Goal: Information Seeking & Learning: Learn about a topic

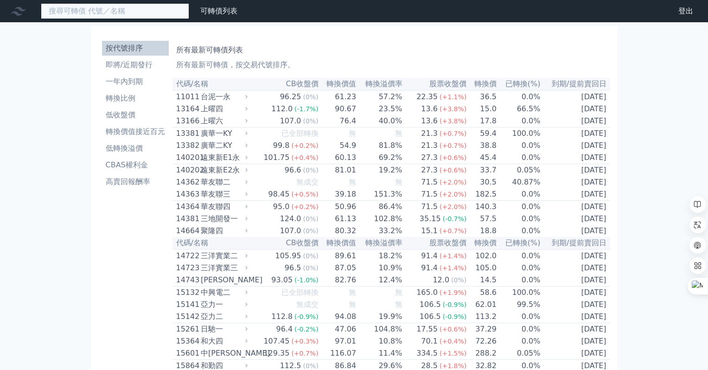
click at [107, 7] on input at bounding box center [115, 11] width 148 height 16
type input "26417"
click at [108, 11] on input at bounding box center [115, 11] width 148 height 16
click at [127, 8] on input at bounding box center [115, 11] width 148 height 16
type input "26417"
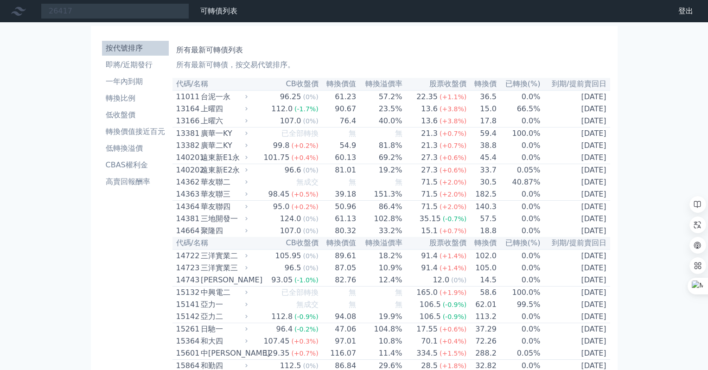
click at [0, 0] on link "財務數據" at bounding box center [0, 0] width 0 height 0
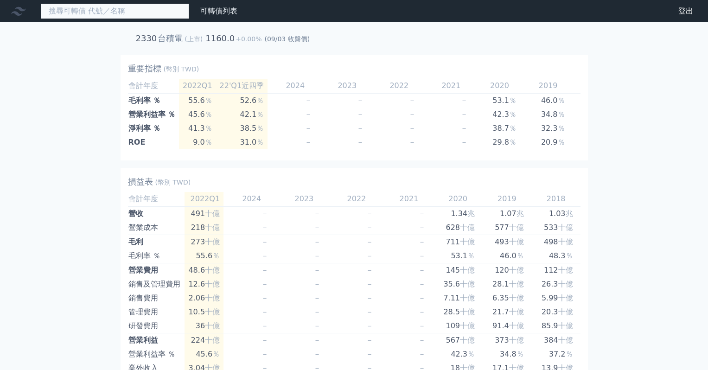
click at [122, 11] on input at bounding box center [115, 11] width 148 height 16
type input "26417"
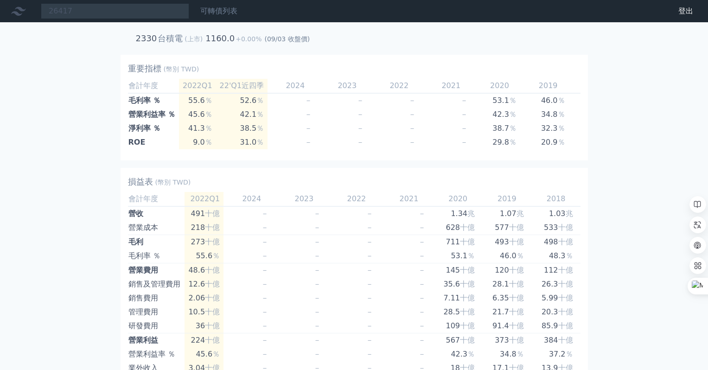
click at [220, 9] on link "可轉債列表" at bounding box center [218, 10] width 37 height 9
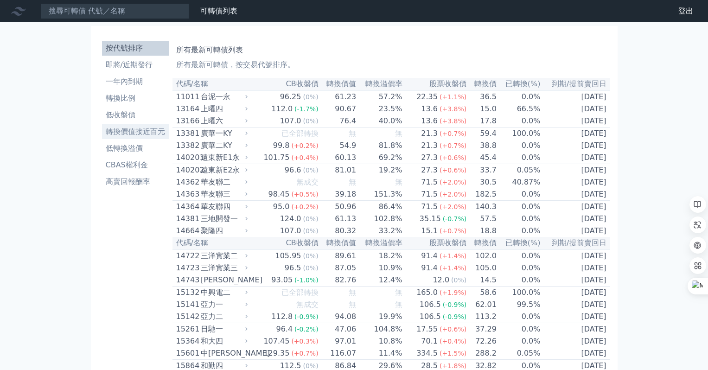
click at [127, 130] on li "轉換價值接近百元" at bounding box center [135, 131] width 67 height 11
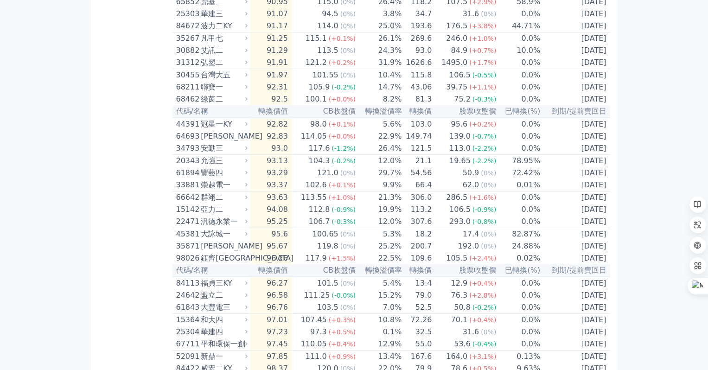
scroll to position [927, 0]
click at [224, 190] on div "崇越電一" at bounding box center [223, 184] width 45 height 11
click at [249, 187] on icon at bounding box center [246, 184] width 6 height 6
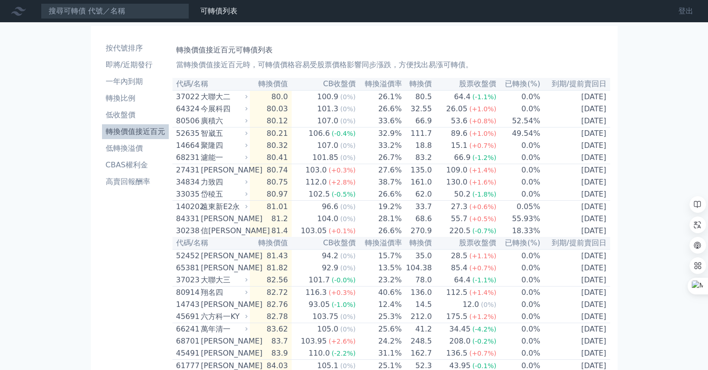
click at [686, 13] on link "登出" at bounding box center [686, 11] width 30 height 15
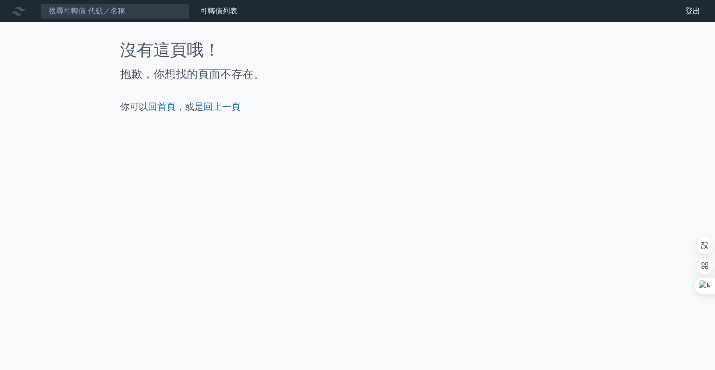
drag, startPoint x: 55, startPoint y: 254, endPoint x: 95, endPoint y: 167, distance: 96.4
click at [55, 254] on div "可轉債列表 財務數據 可轉債列表 財務數據 登出 登出 沒有這頁哦！ 抱歉，你想找的頁面不存在。 你可以 回首頁 ，或是 回上一頁" at bounding box center [357, 185] width 715 height 370
click at [99, 162] on div "可轉債列表 財務數據 可轉債列表 財務數據 登出 登出 沒有這頁哦！ 抱歉，你想找的頁面不存在。 你可以 回首頁 ，或是 回上一頁" at bounding box center [357, 185] width 715 height 370
click at [0, 0] on link "財務數據" at bounding box center [0, 0] width 0 height 0
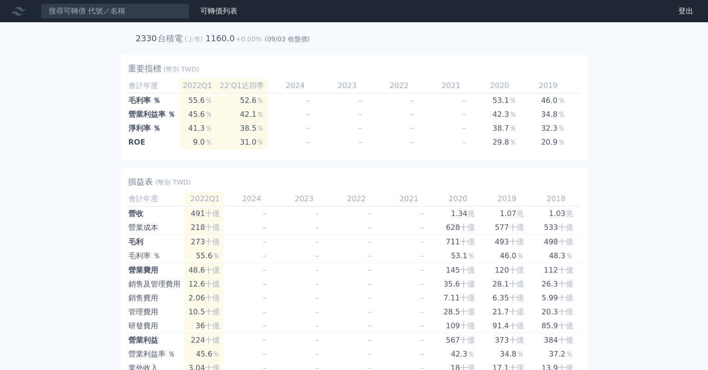
click at [29, 15] on div at bounding box center [21, 11] width 30 height 15
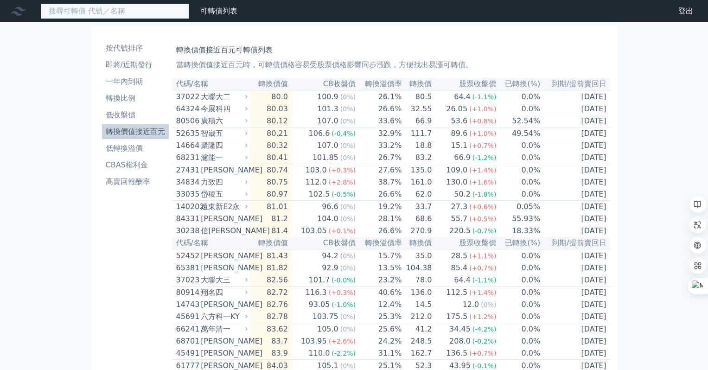
click at [120, 9] on input at bounding box center [115, 11] width 148 height 16
type input "33881"
click at [0, 0] on div "財務數據" at bounding box center [0, 0] width 0 height 0
click at [221, 8] on link "可轉債列表" at bounding box center [218, 10] width 37 height 9
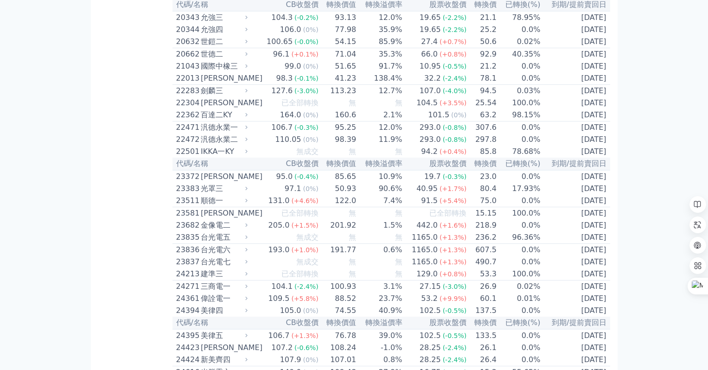
scroll to position [556, 0]
click at [249, 154] on icon at bounding box center [246, 151] width 6 height 6
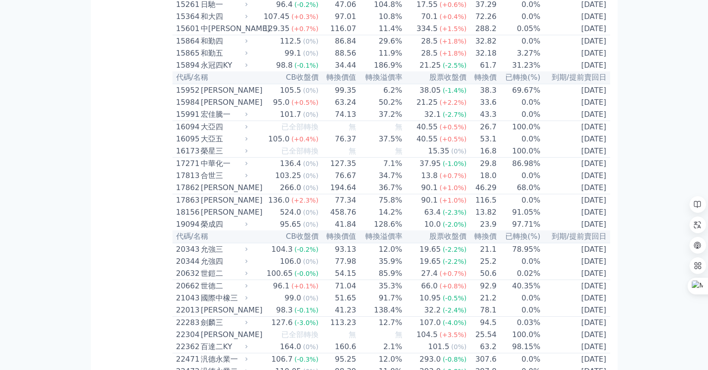
click at [280, 170] on td "136.4 (0%)" at bounding box center [284, 164] width 69 height 13
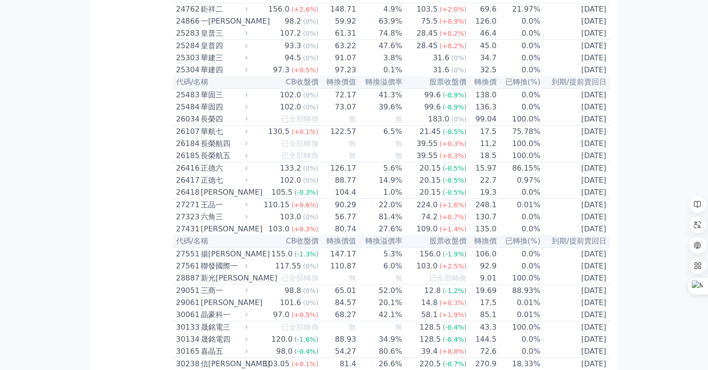
scroll to position [1020, 0]
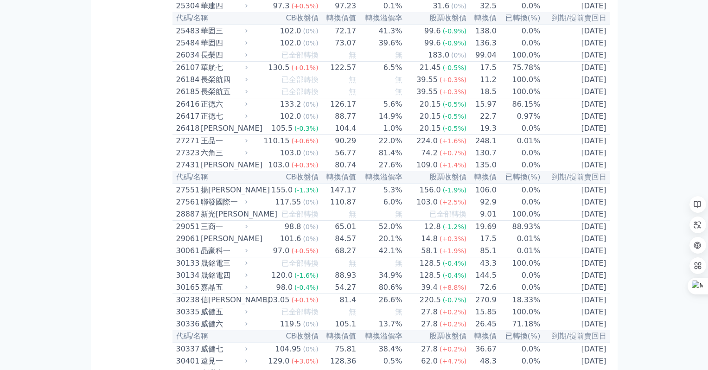
click at [249, 131] on icon at bounding box center [246, 128] width 6 height 6
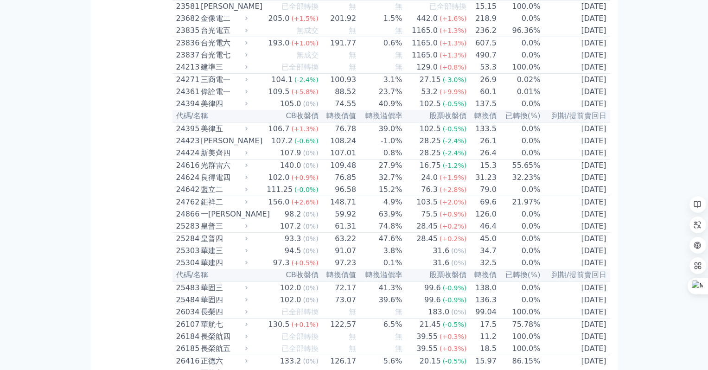
scroll to position [695, 0]
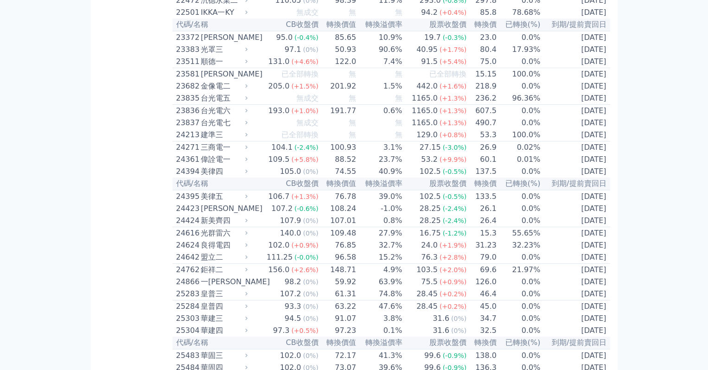
scroll to position [695, 0]
click at [249, 199] on icon at bounding box center [246, 196] width 6 height 6
